Goal: Complete application form

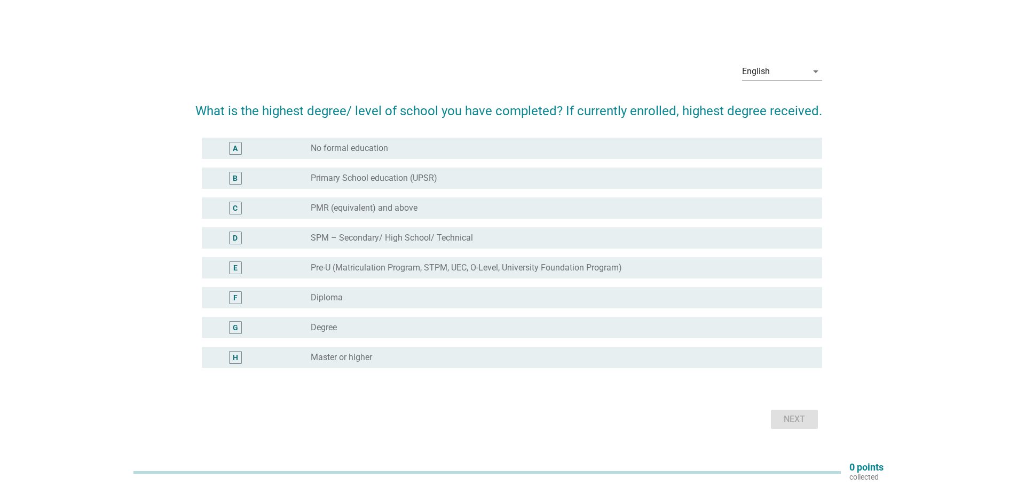
click at [238, 331] on div "G" at bounding box center [235, 327] width 5 height 11
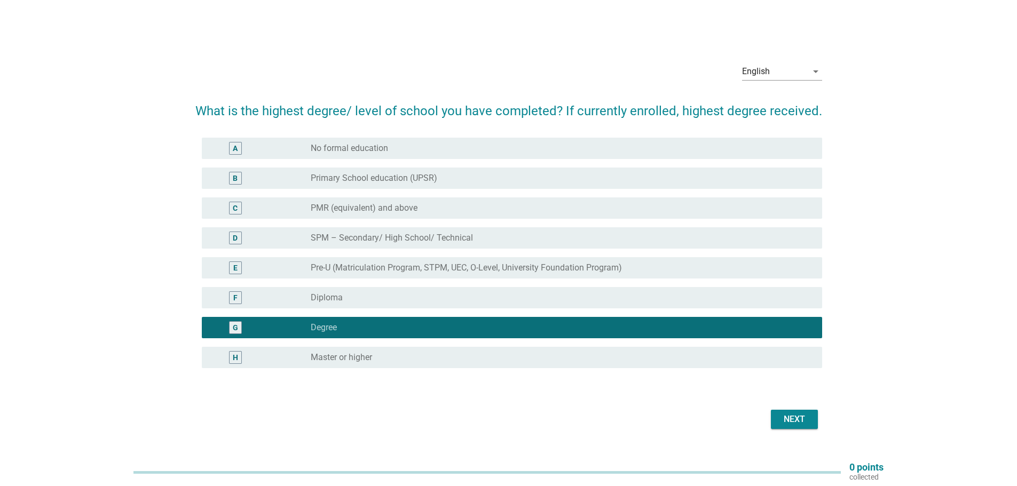
click at [782, 421] on div "Next" at bounding box center [795, 419] width 30 height 13
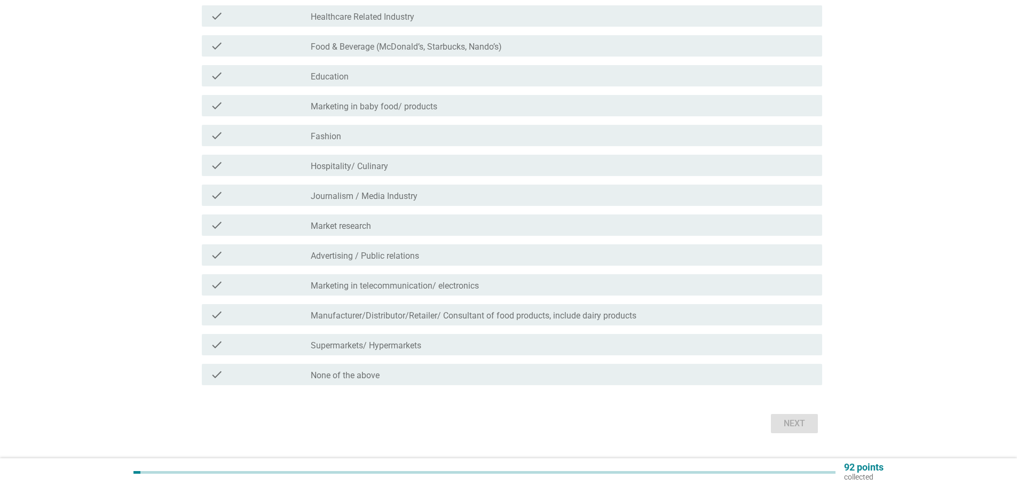
scroll to position [168, 0]
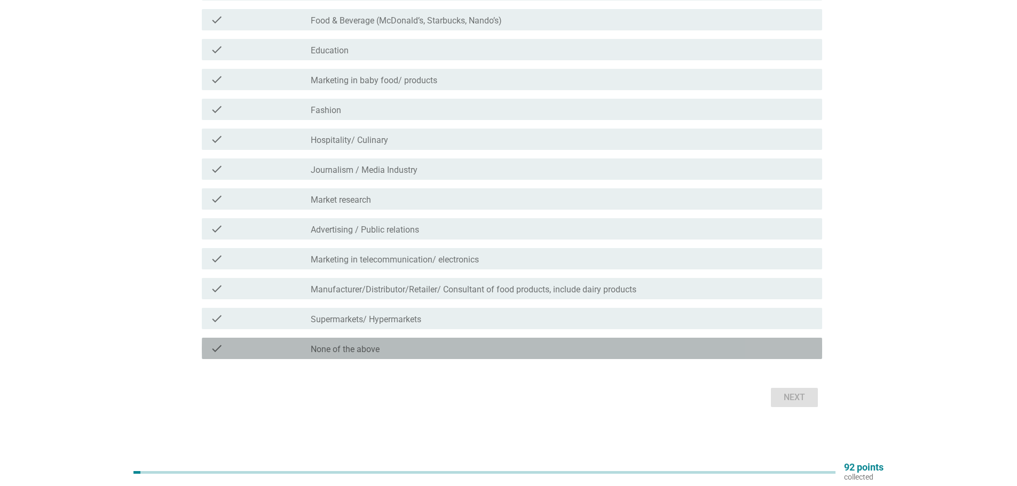
click at [337, 349] on label "None of the above" at bounding box center [345, 349] width 69 height 11
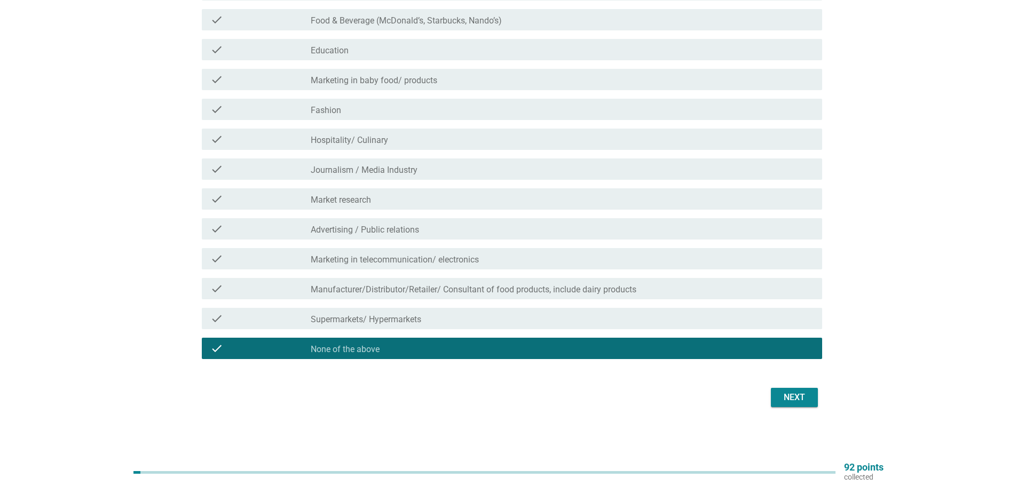
click at [799, 398] on div "Next" at bounding box center [795, 397] width 30 height 13
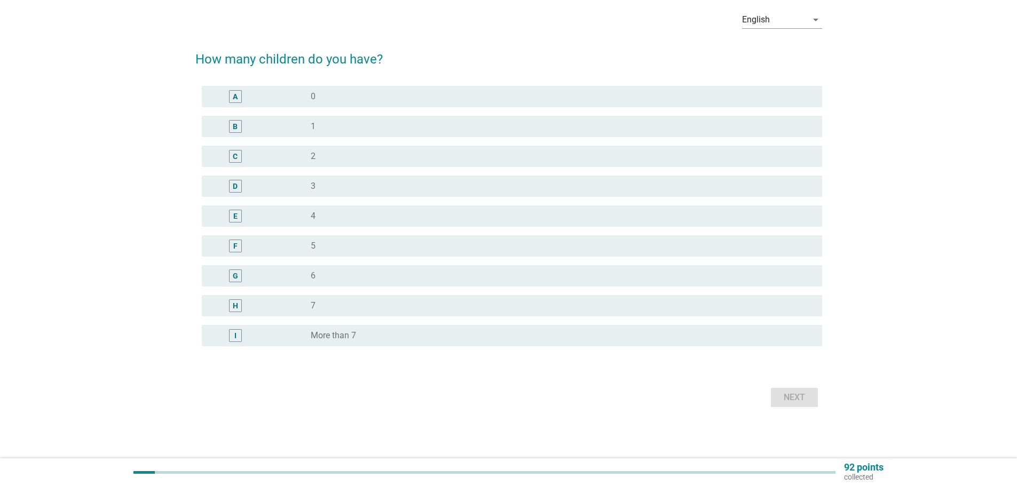
scroll to position [0, 0]
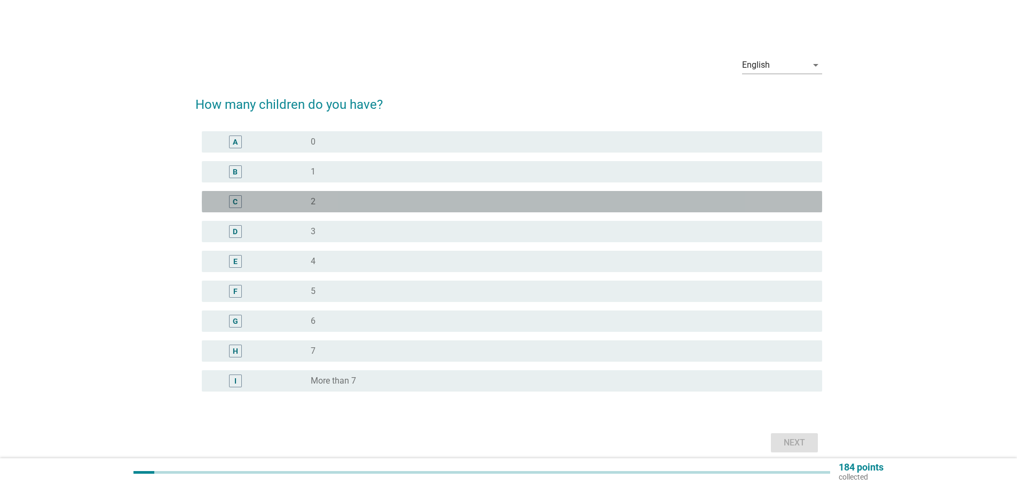
click at [321, 201] on div "radio_button_unchecked 2" at bounding box center [558, 201] width 494 height 11
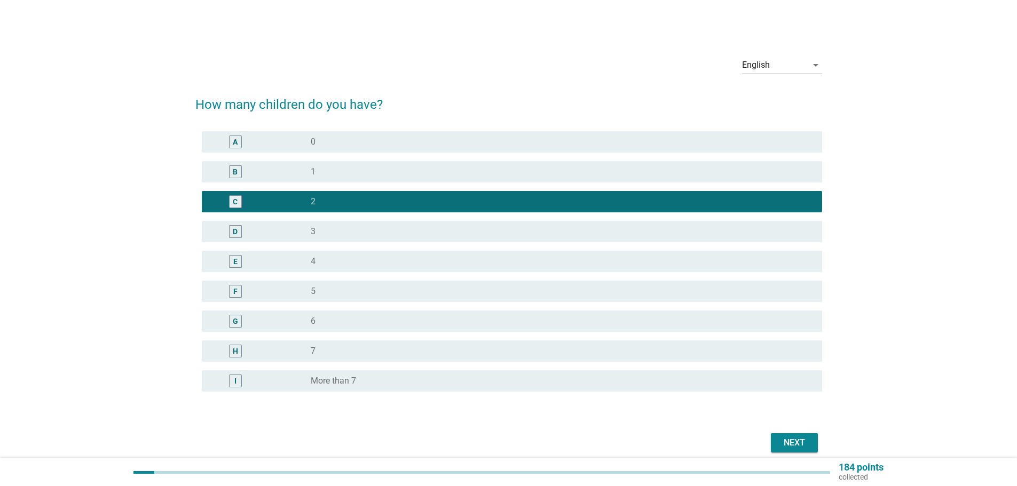
click at [796, 442] on div "Next" at bounding box center [795, 443] width 30 height 13
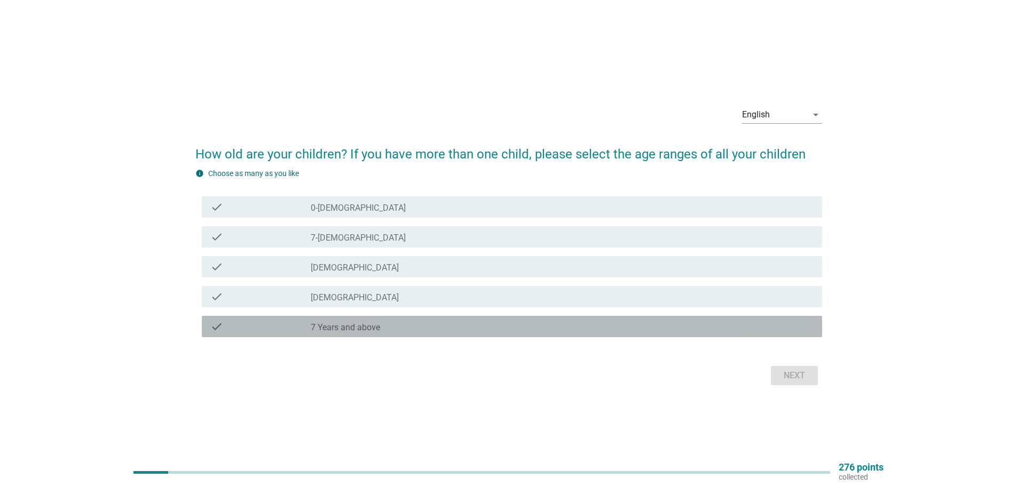
click at [304, 323] on div "check" at bounding box center [260, 326] width 100 height 13
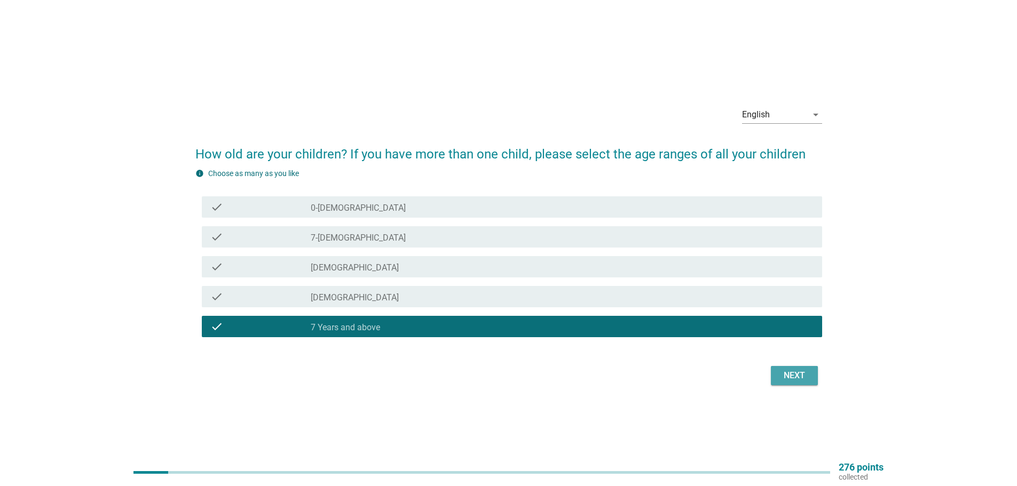
click at [797, 378] on div "Next" at bounding box center [795, 375] width 30 height 13
